Goal: Information Seeking & Learning: Check status

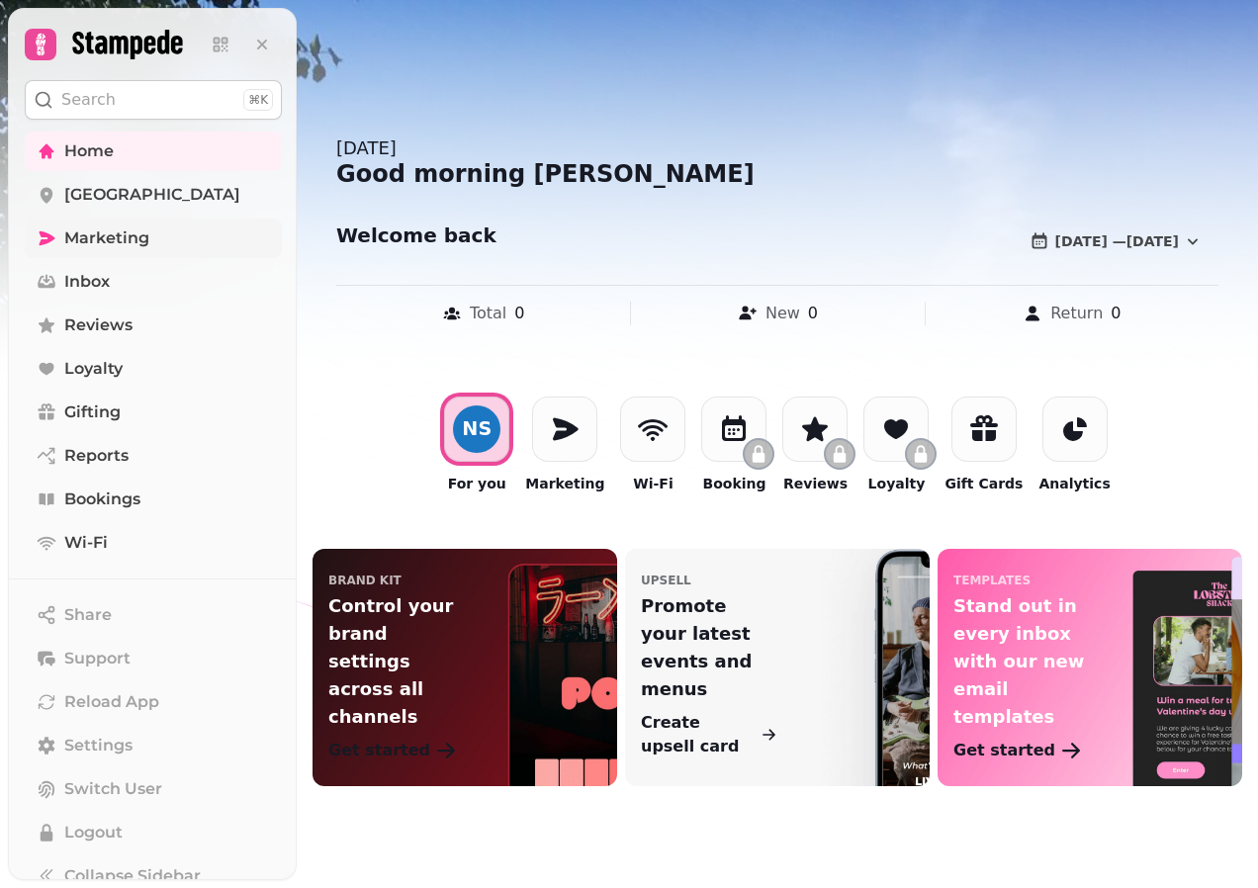
click at [132, 228] on span "Marketing" at bounding box center [106, 238] width 85 height 24
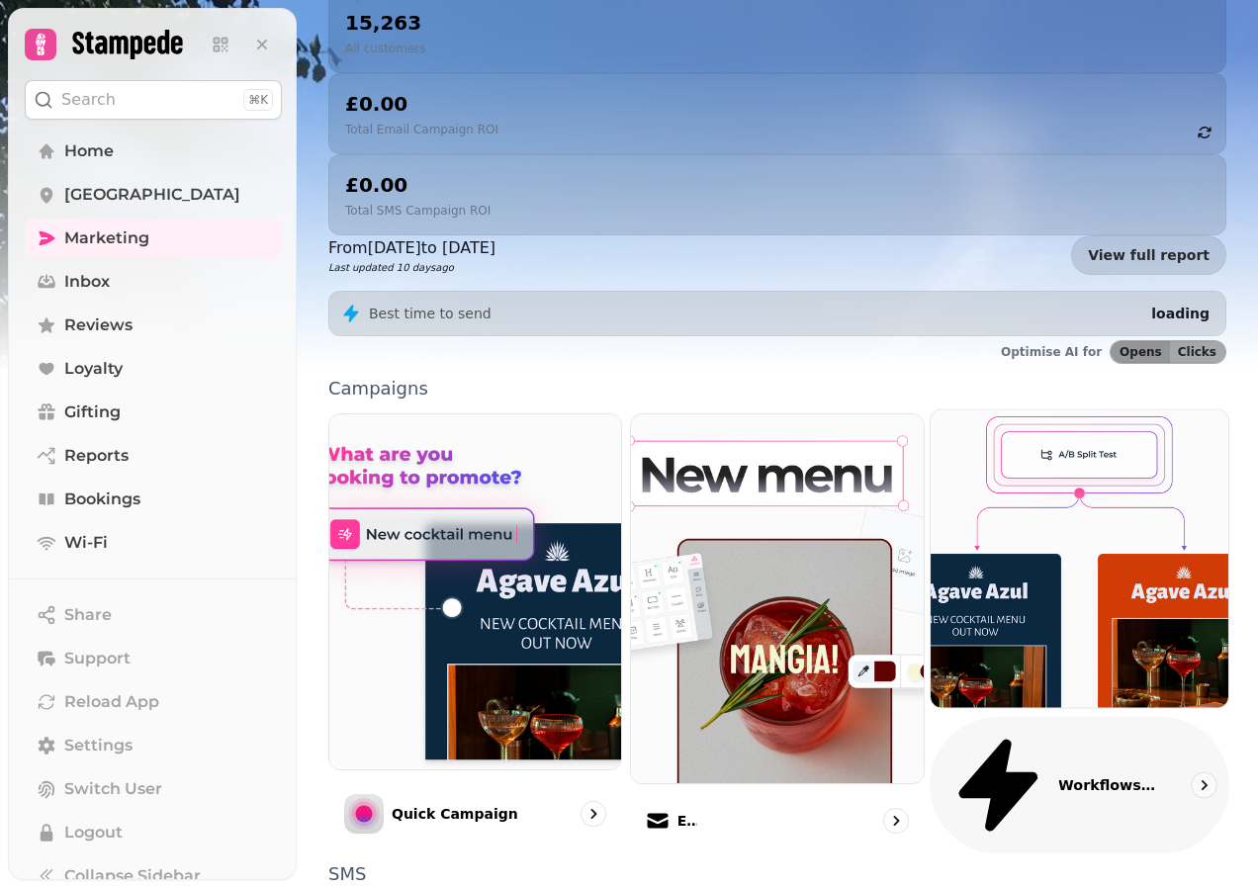
scroll to position [324, 0]
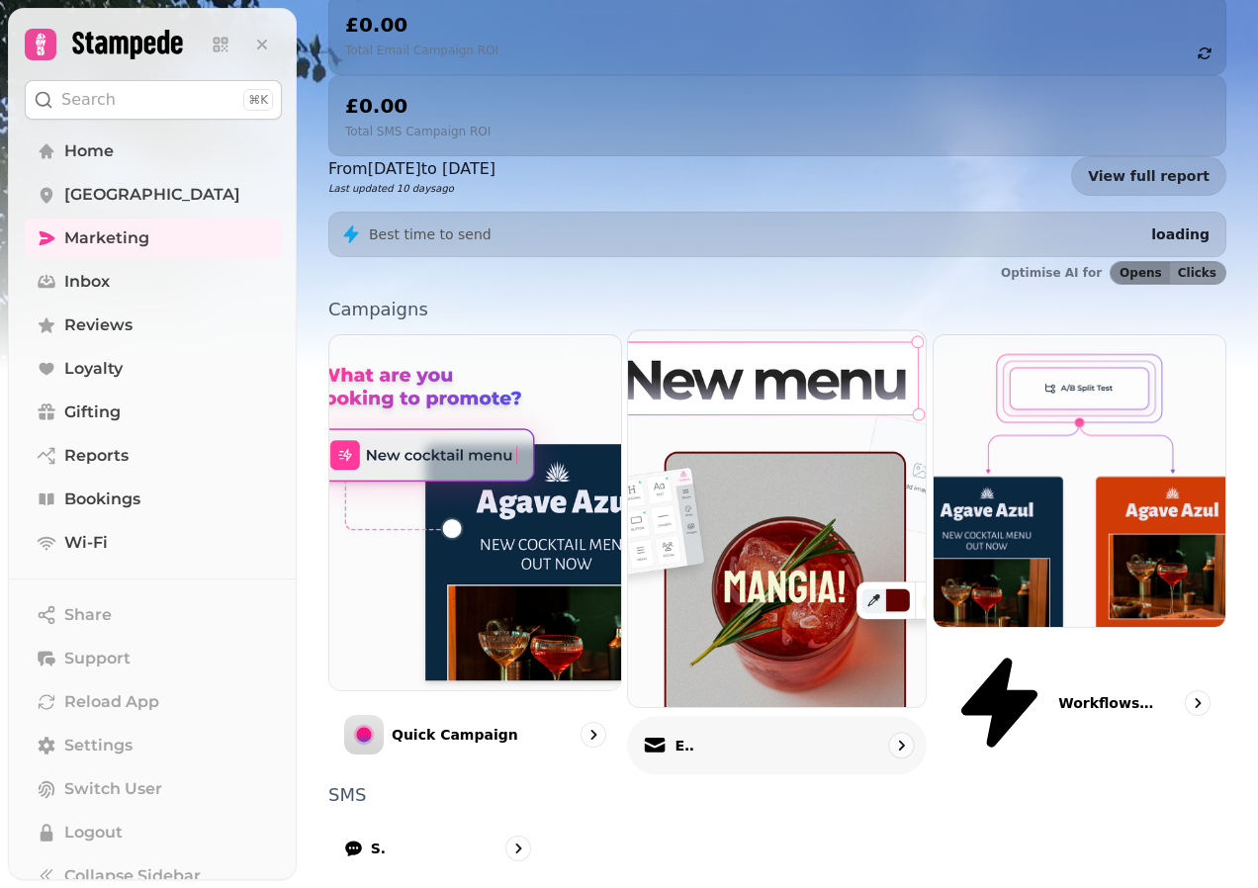
click at [816, 716] on div "Email" at bounding box center [777, 745] width 300 height 58
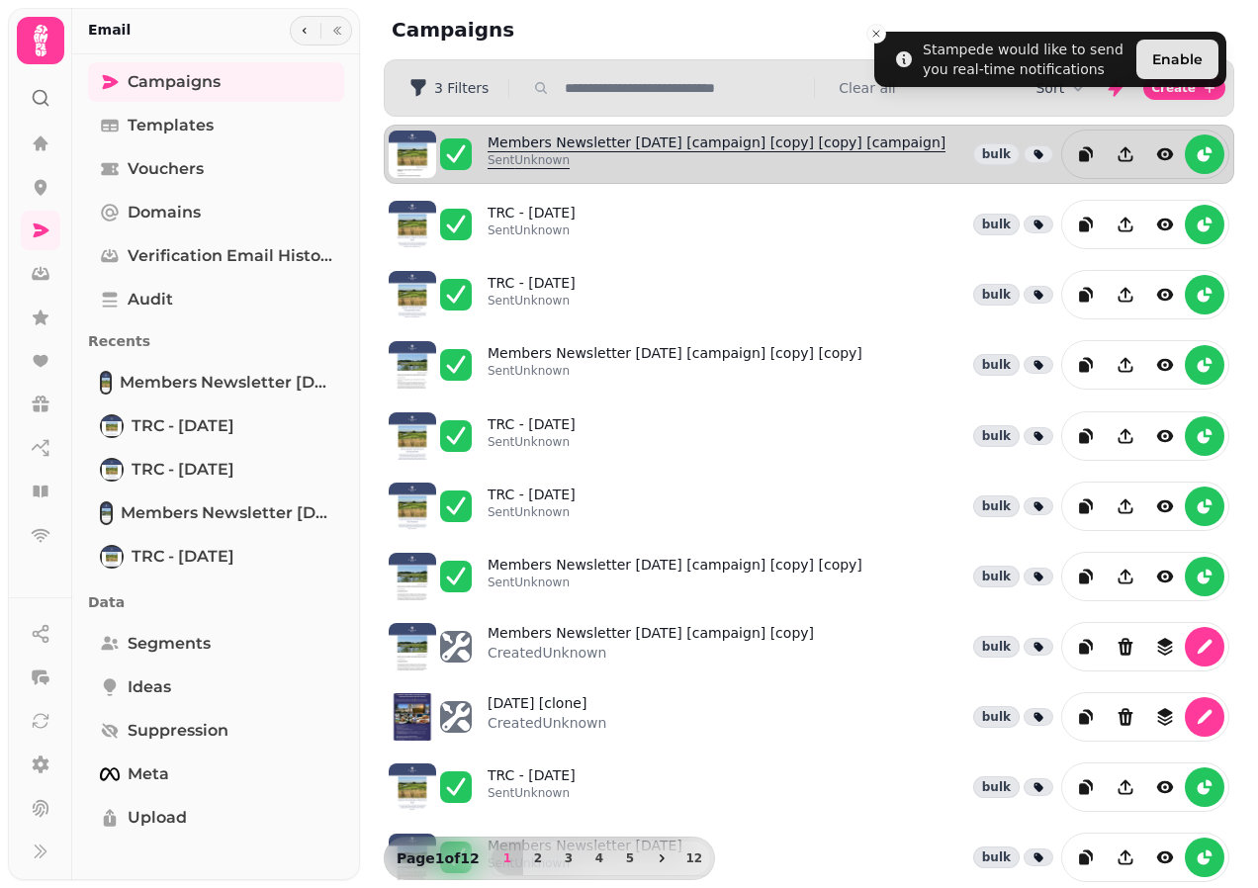
click at [532, 138] on link "Members Newsletter [DATE] [campaign] [copy] [copy] [campaign] Sent Unknown" at bounding box center [716, 154] width 458 height 44
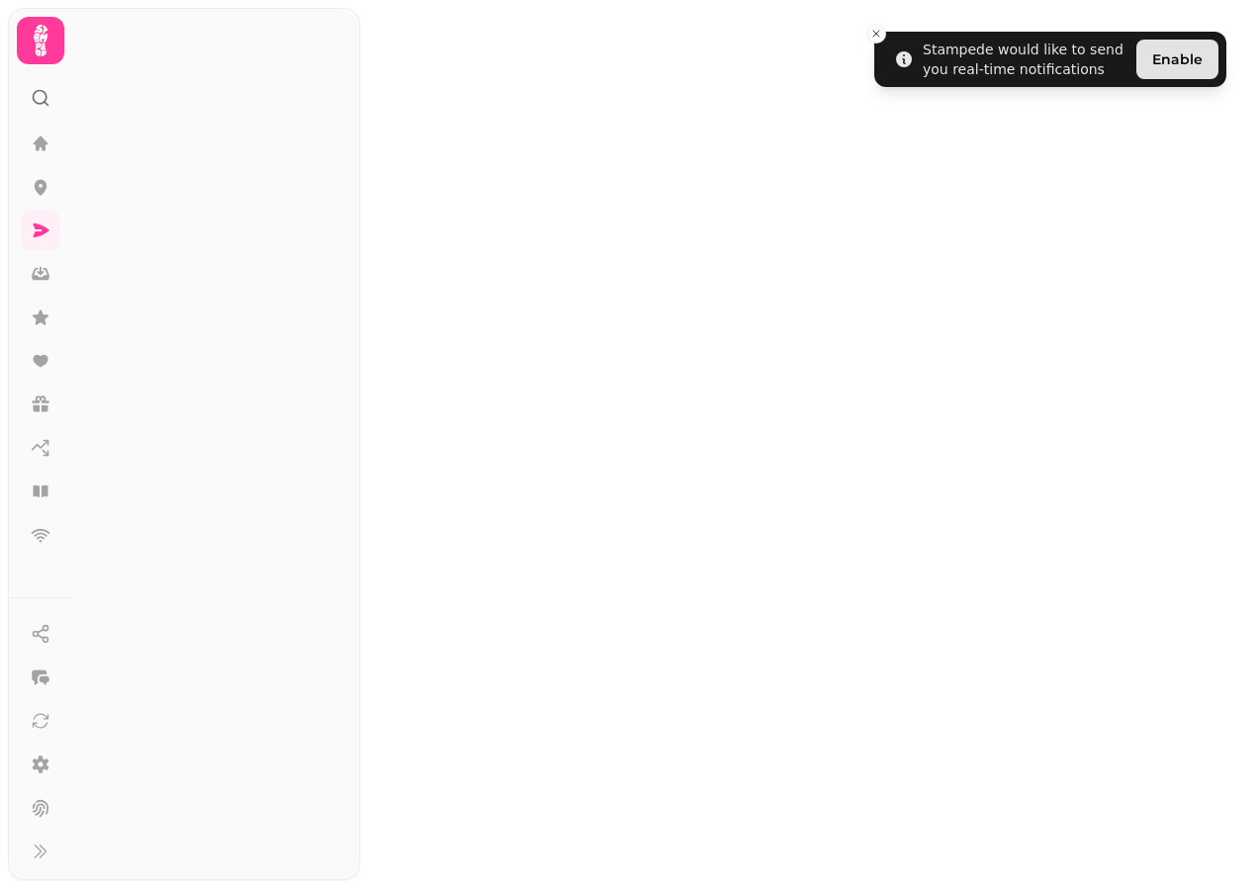
click at [532, 138] on div at bounding box center [809, 444] width 898 height 888
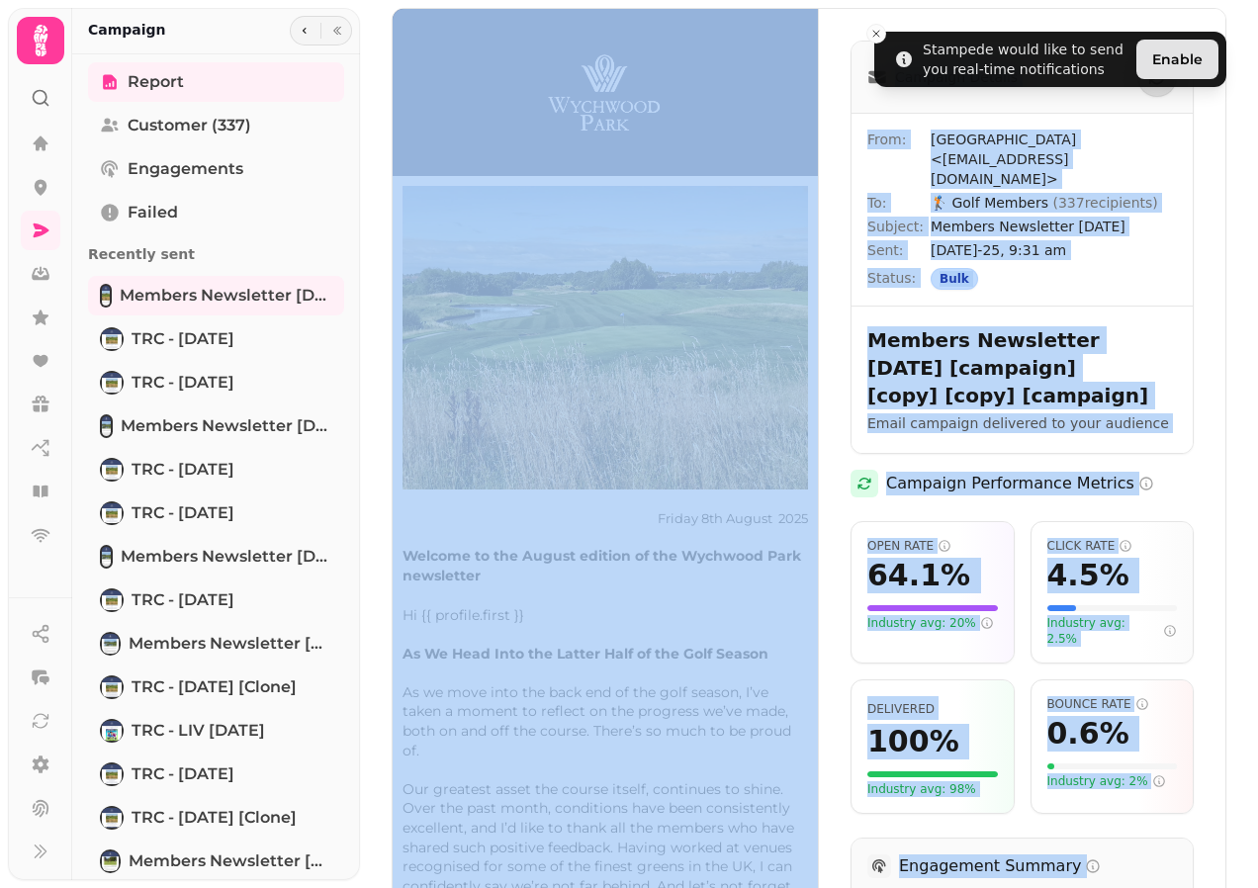
click at [730, 400] on img at bounding box center [605, 469] width 425 height 921
click at [732, 522] on img at bounding box center [605, 469] width 425 height 921
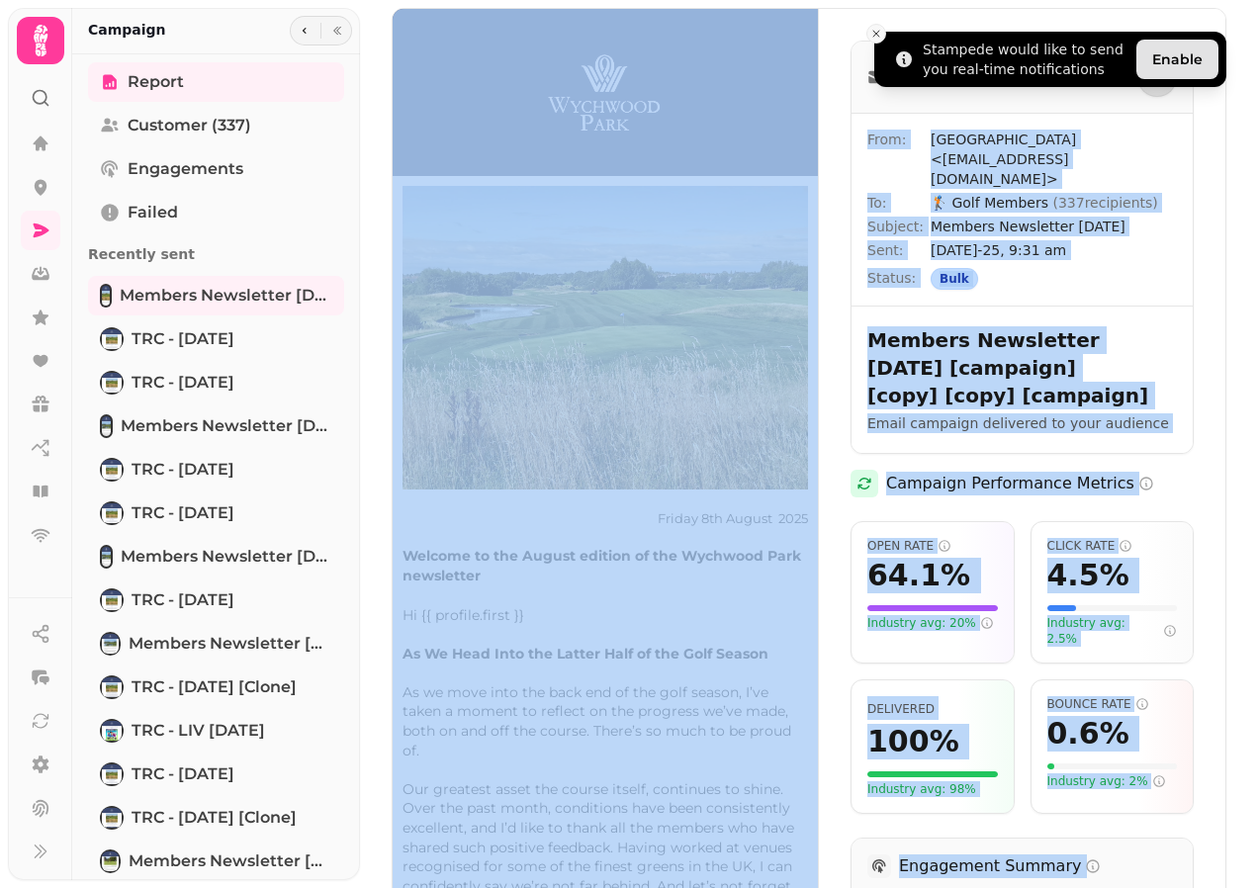
click at [874, 34] on icon "Close toast" at bounding box center [876, 34] width 12 height 12
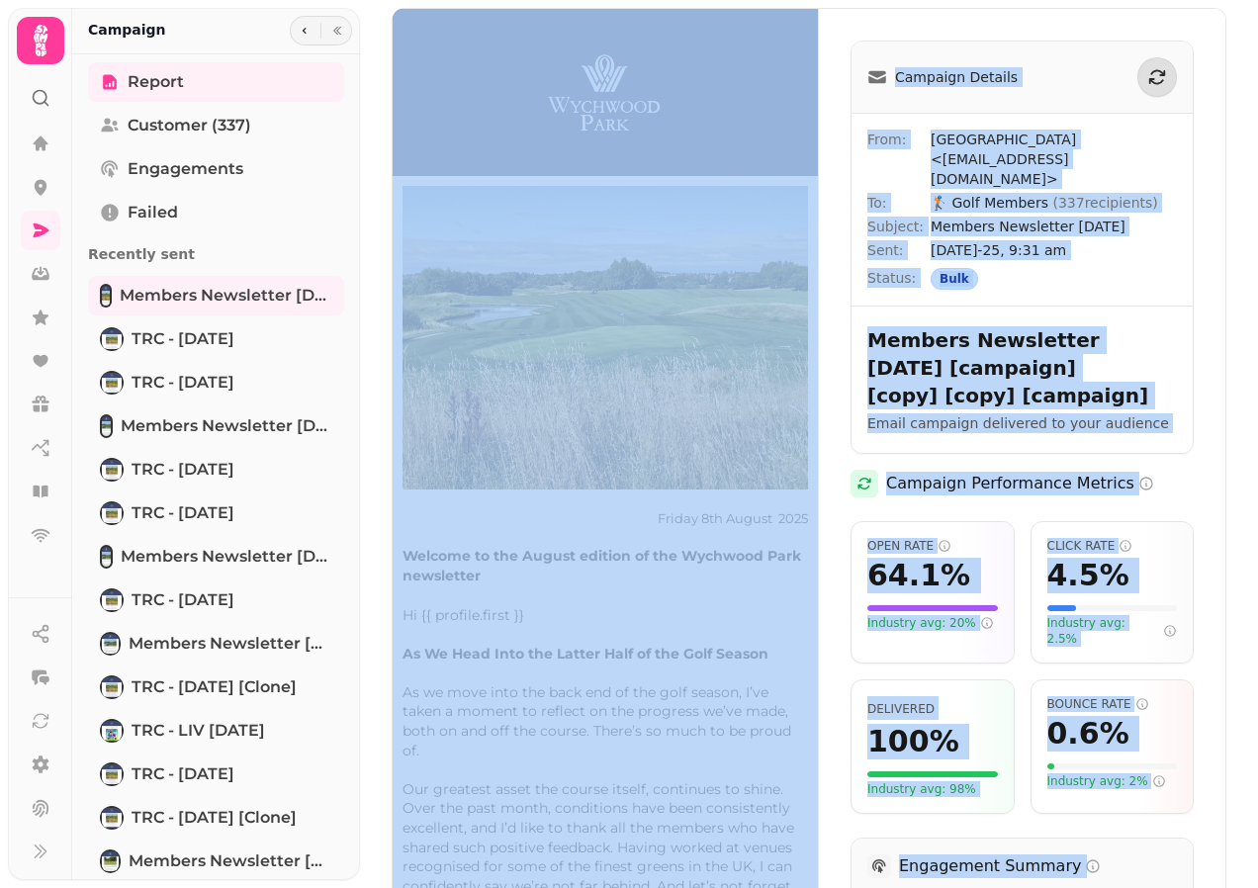
click at [702, 297] on img at bounding box center [605, 469] width 425 height 921
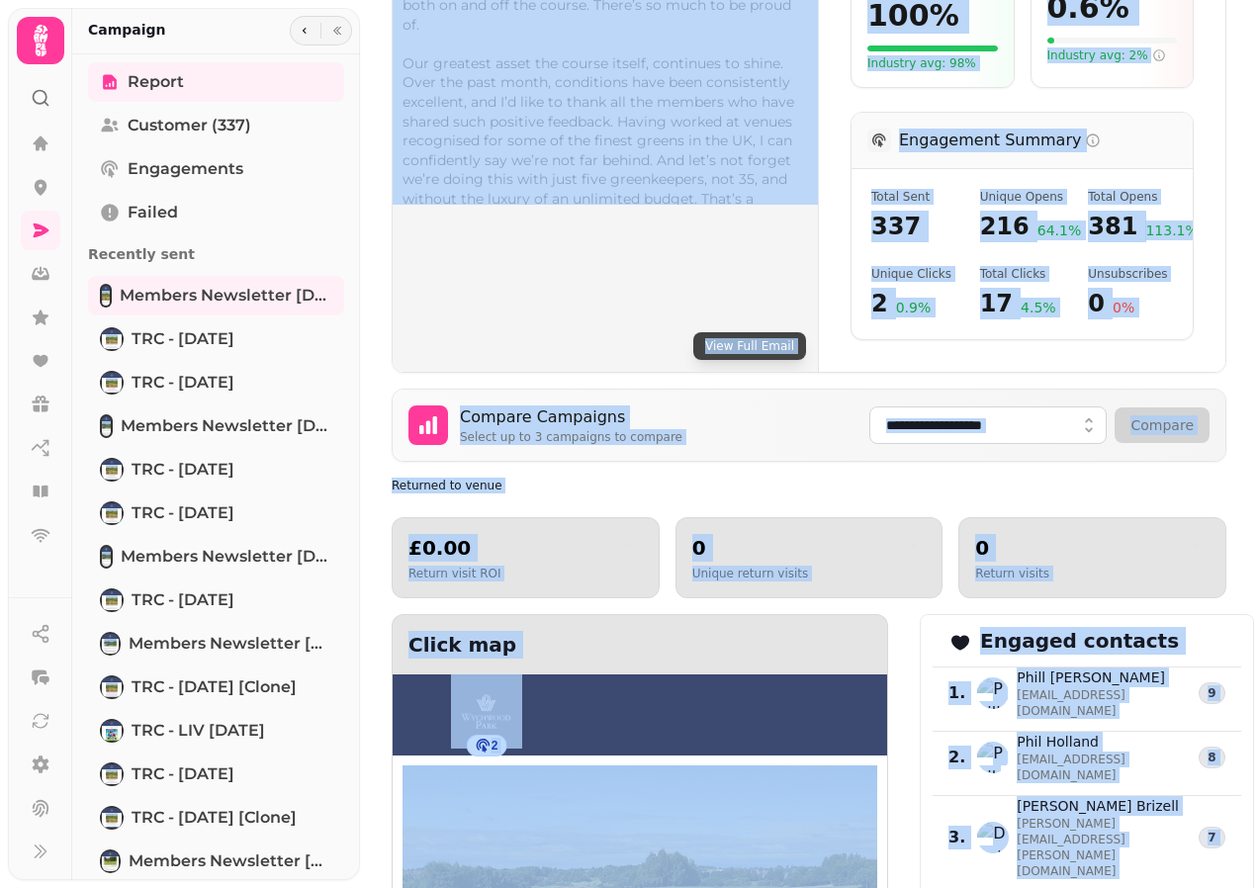
scroll to position [593, 0]
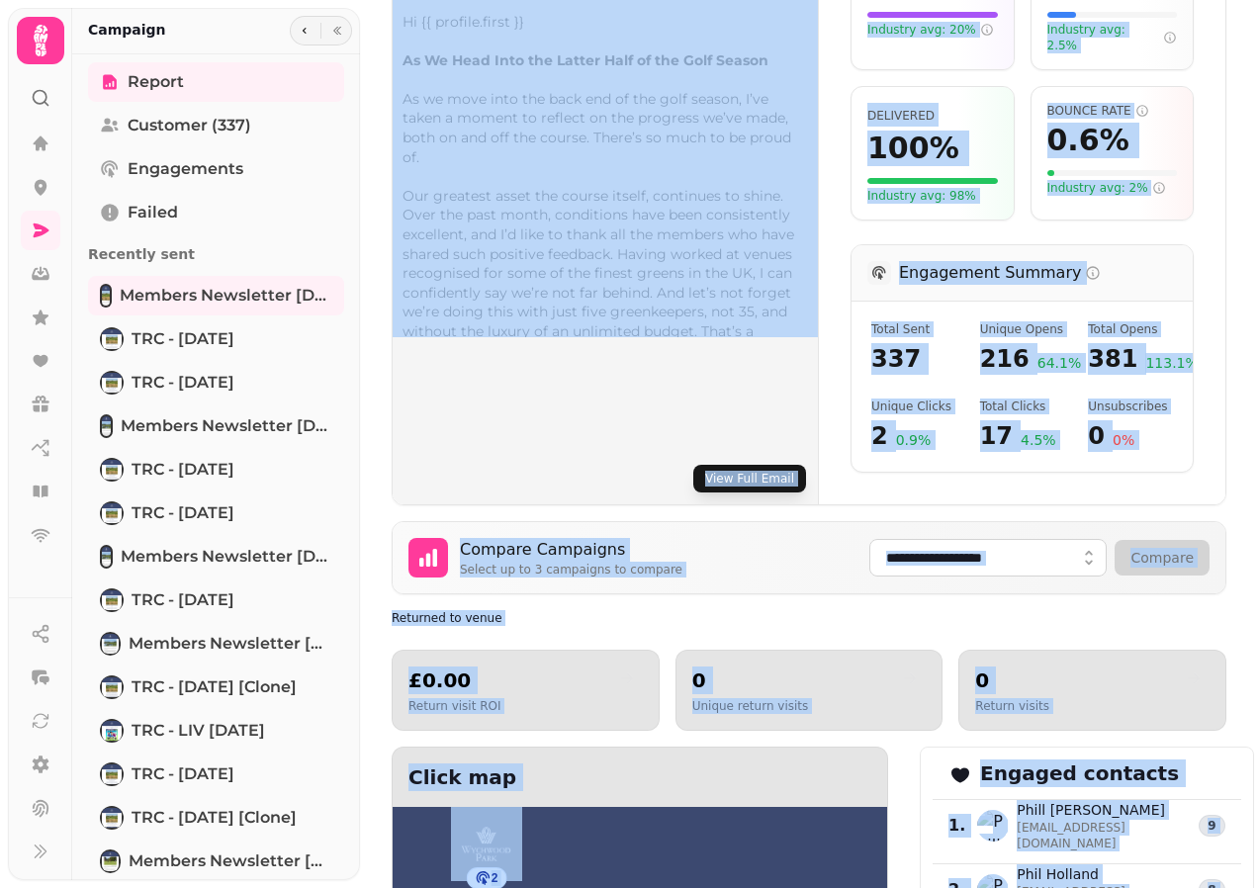
click at [707, 465] on button "View Full Email" at bounding box center [749, 479] width 113 height 28
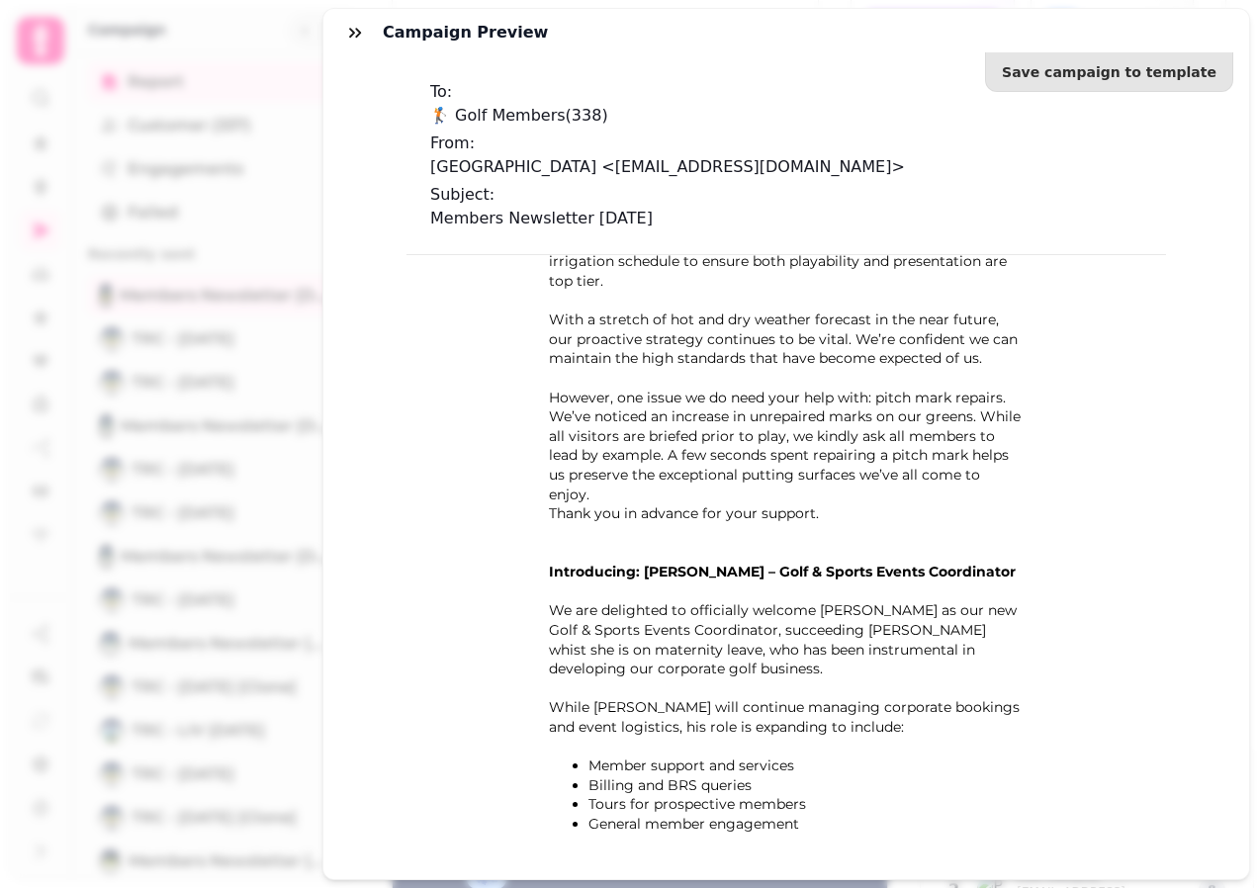
scroll to position [1780, 0]
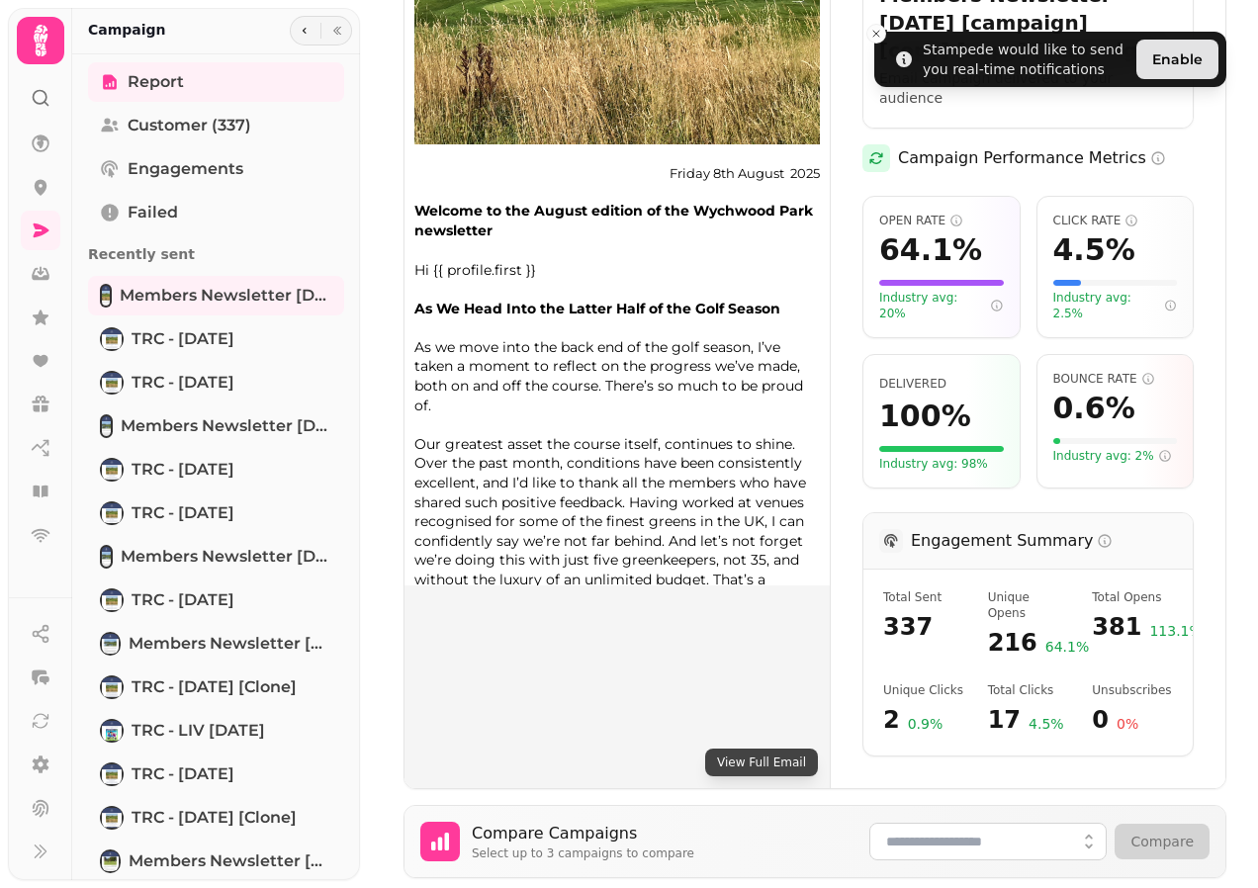
scroll to position [494, 0]
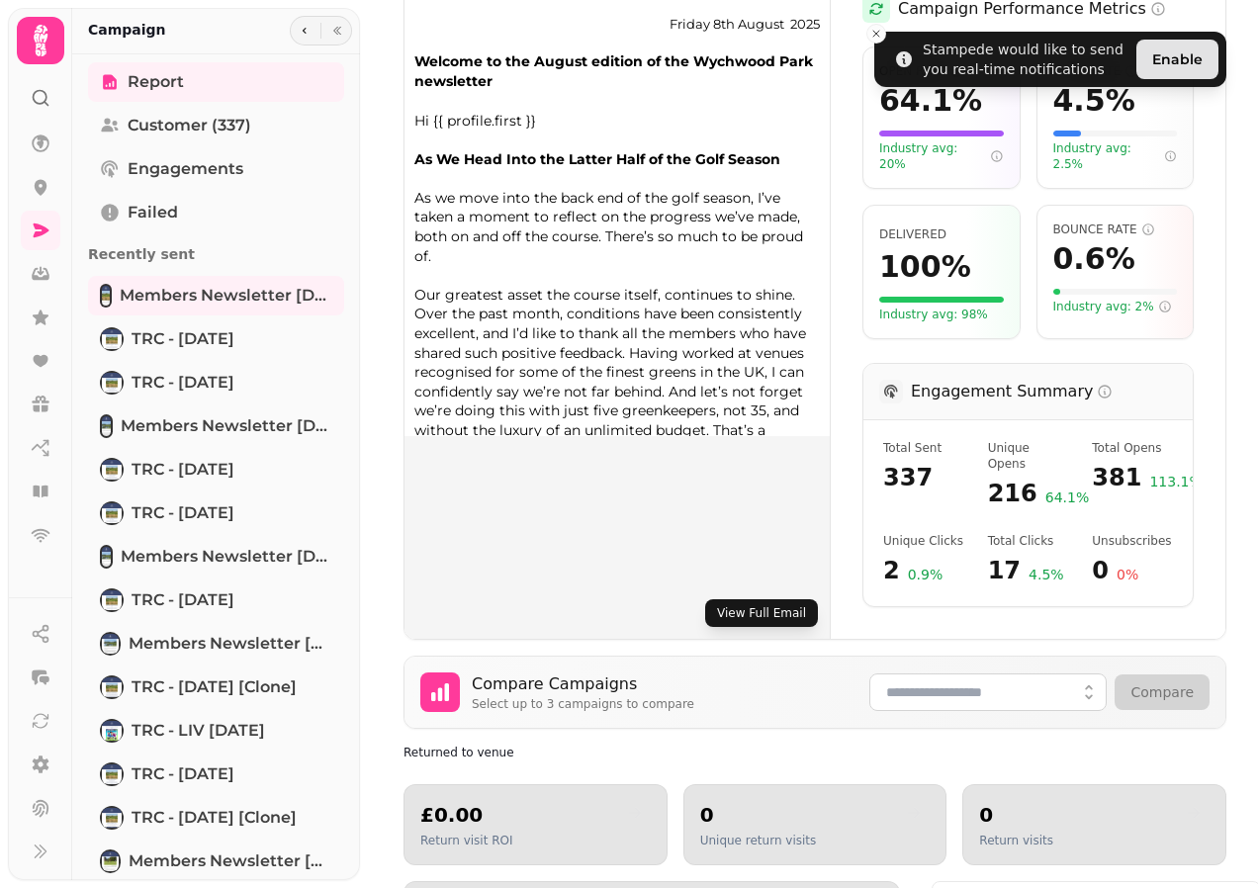
click at [733, 599] on button "View Full Email" at bounding box center [761, 613] width 113 height 28
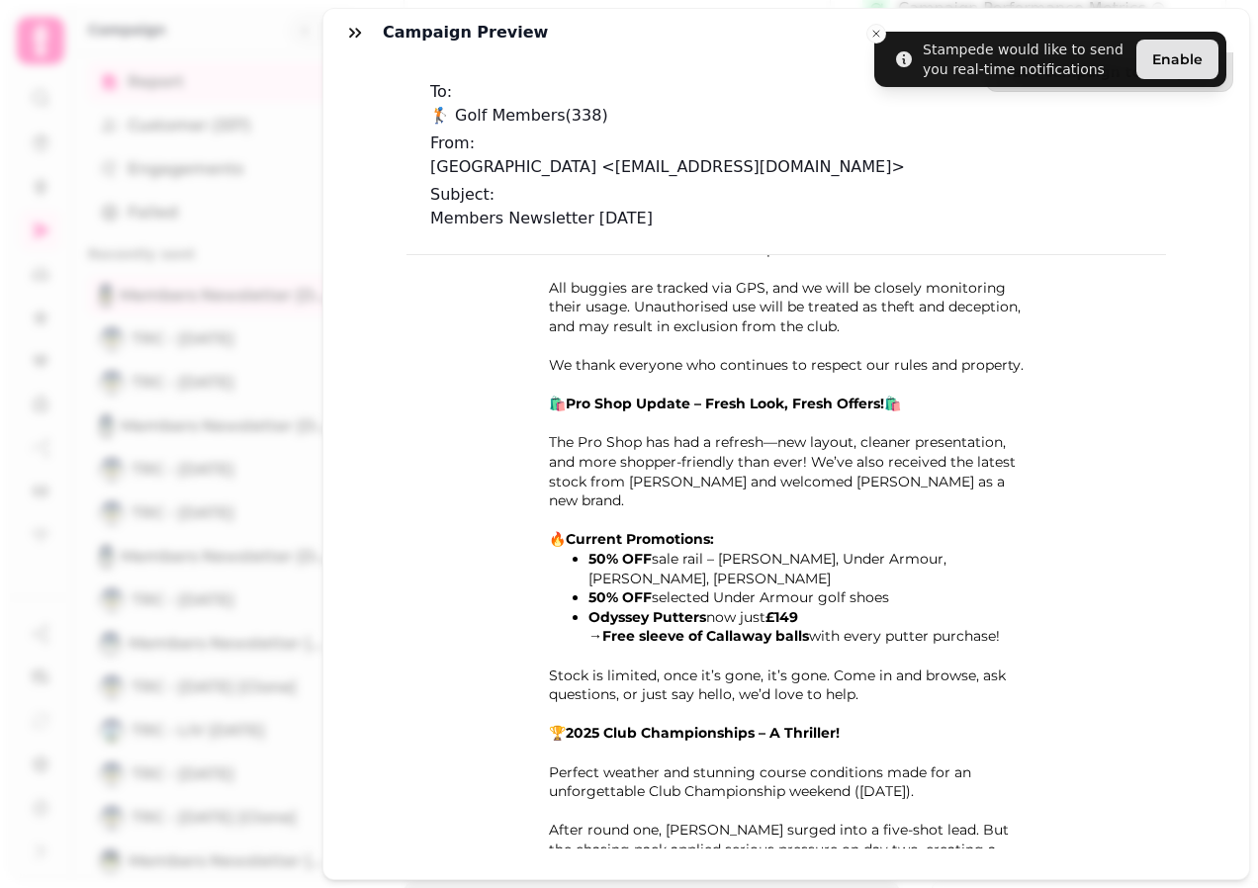
scroll to position [3362, 0]
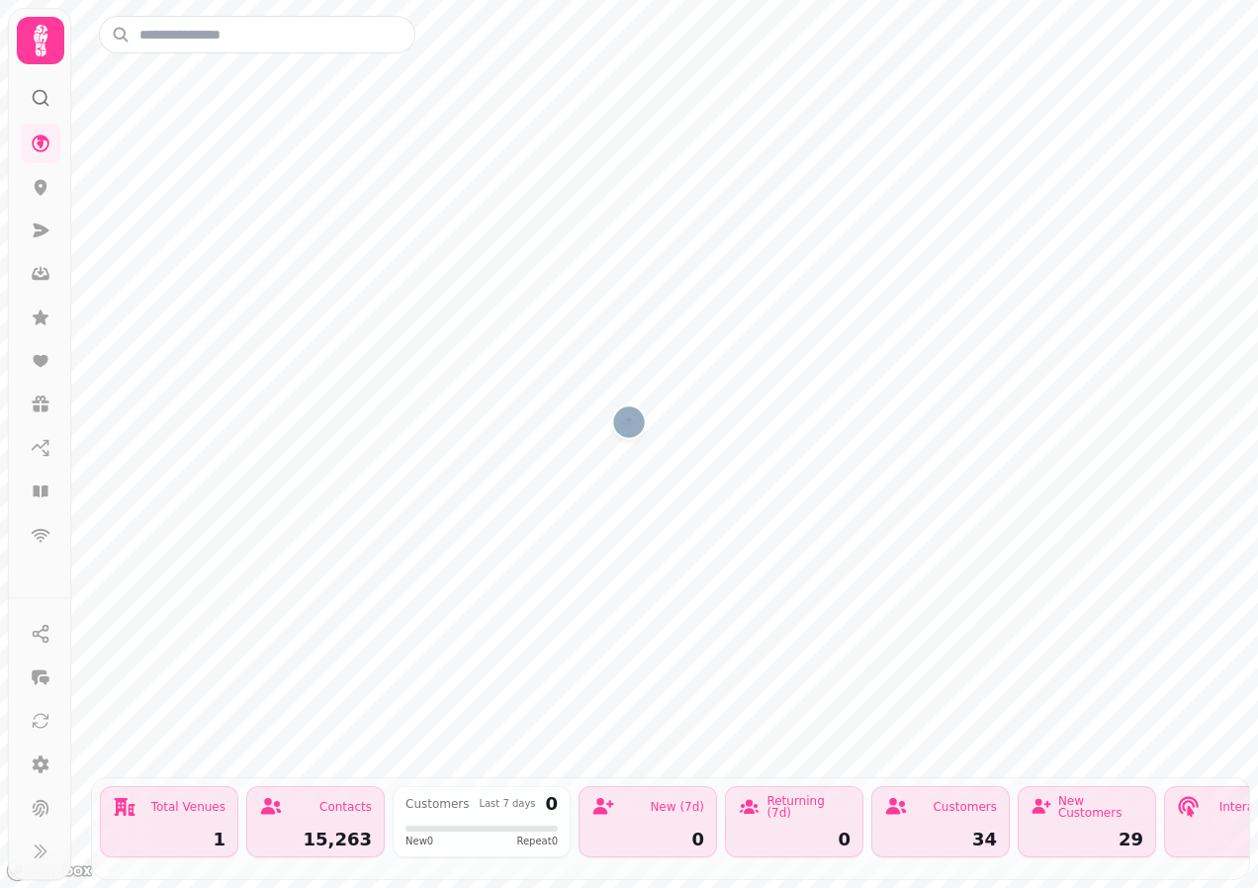
click at [32, 58] on icon at bounding box center [41, 41] width 40 height 40
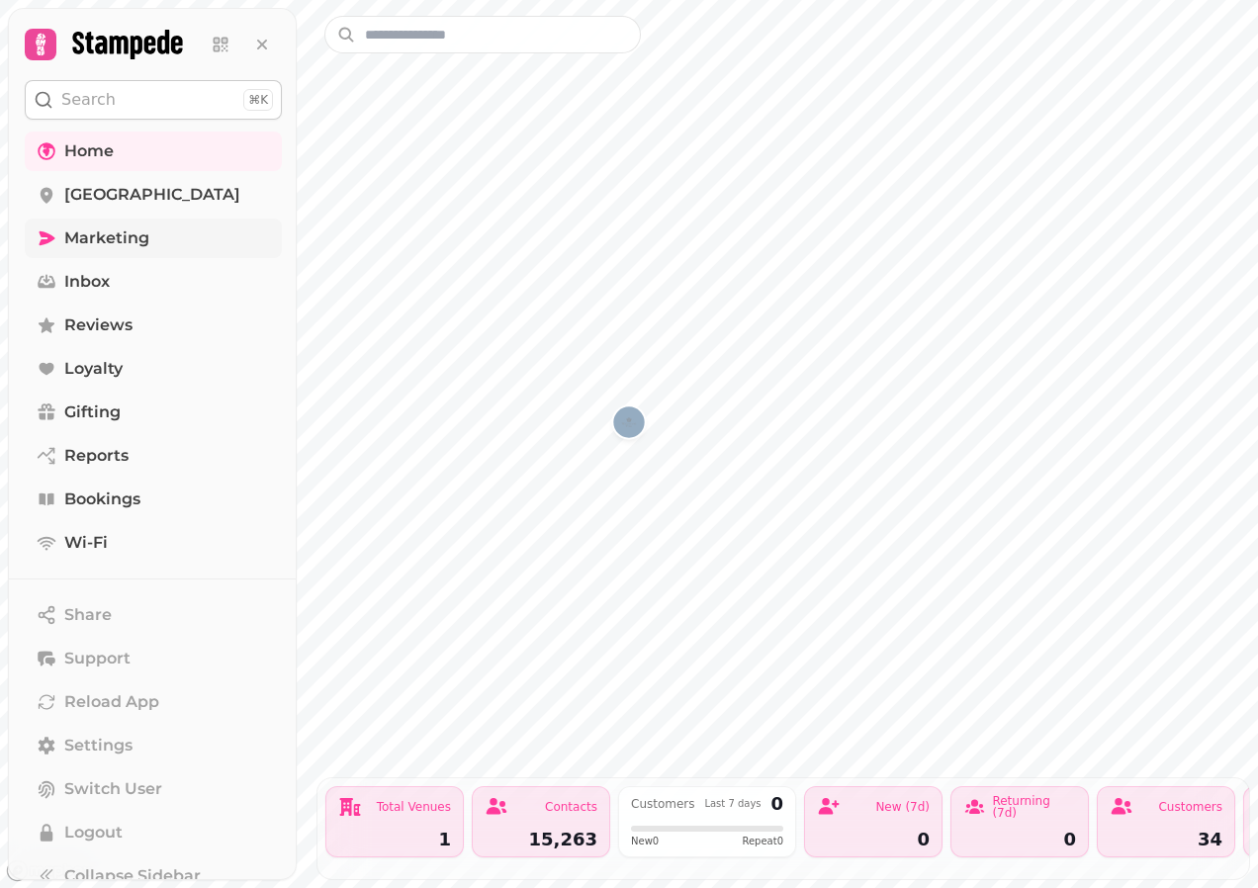
click at [135, 227] on span "Marketing" at bounding box center [106, 238] width 85 height 24
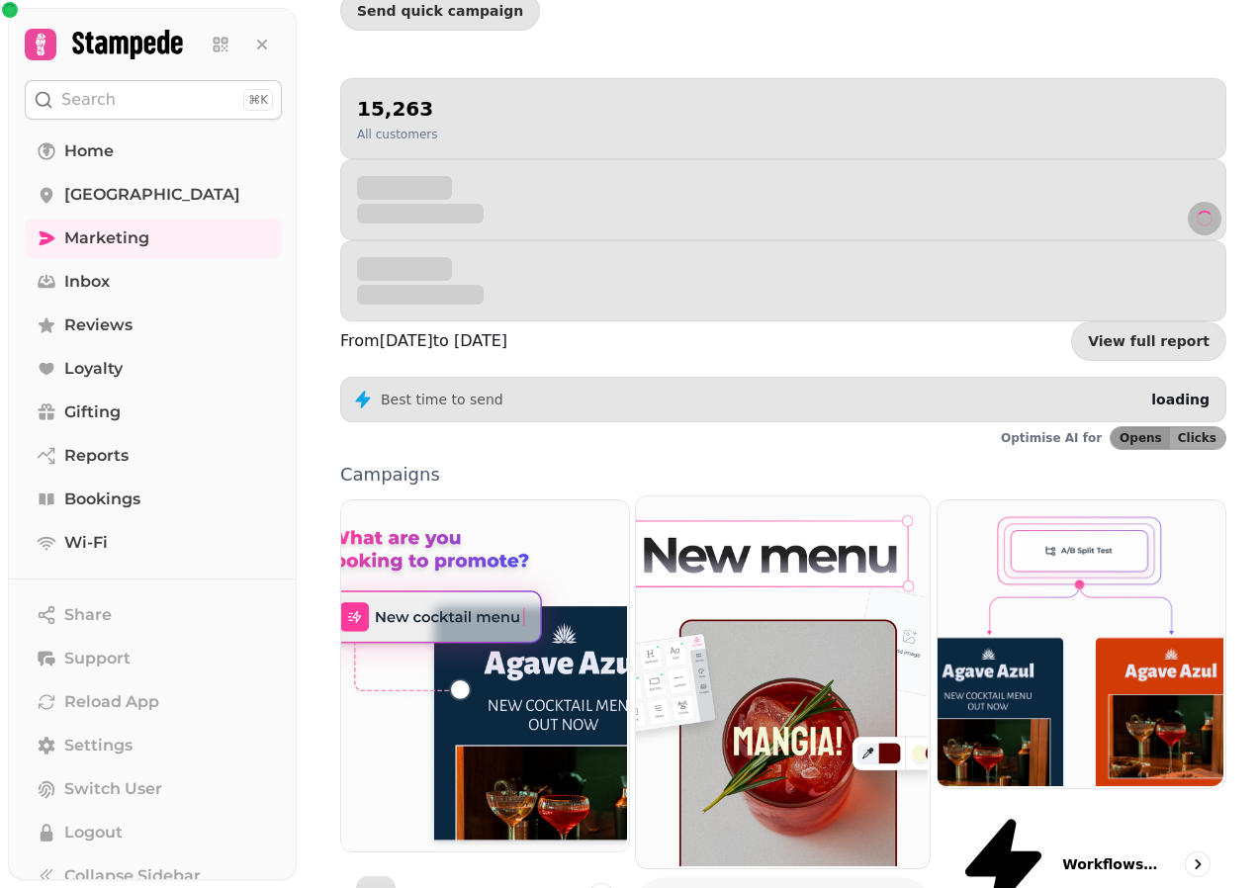
scroll to position [320, 0]
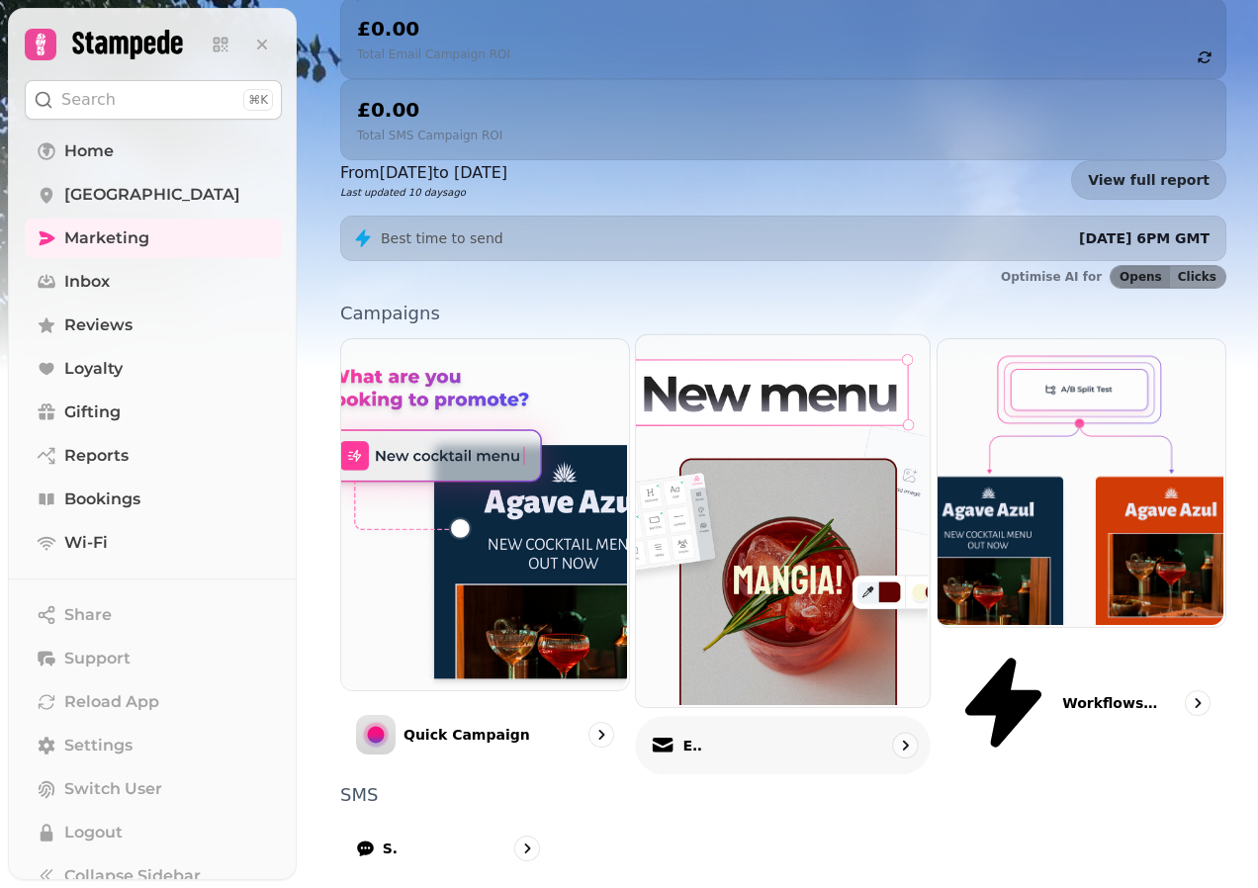
click at [868, 716] on div "Email" at bounding box center [783, 745] width 296 height 58
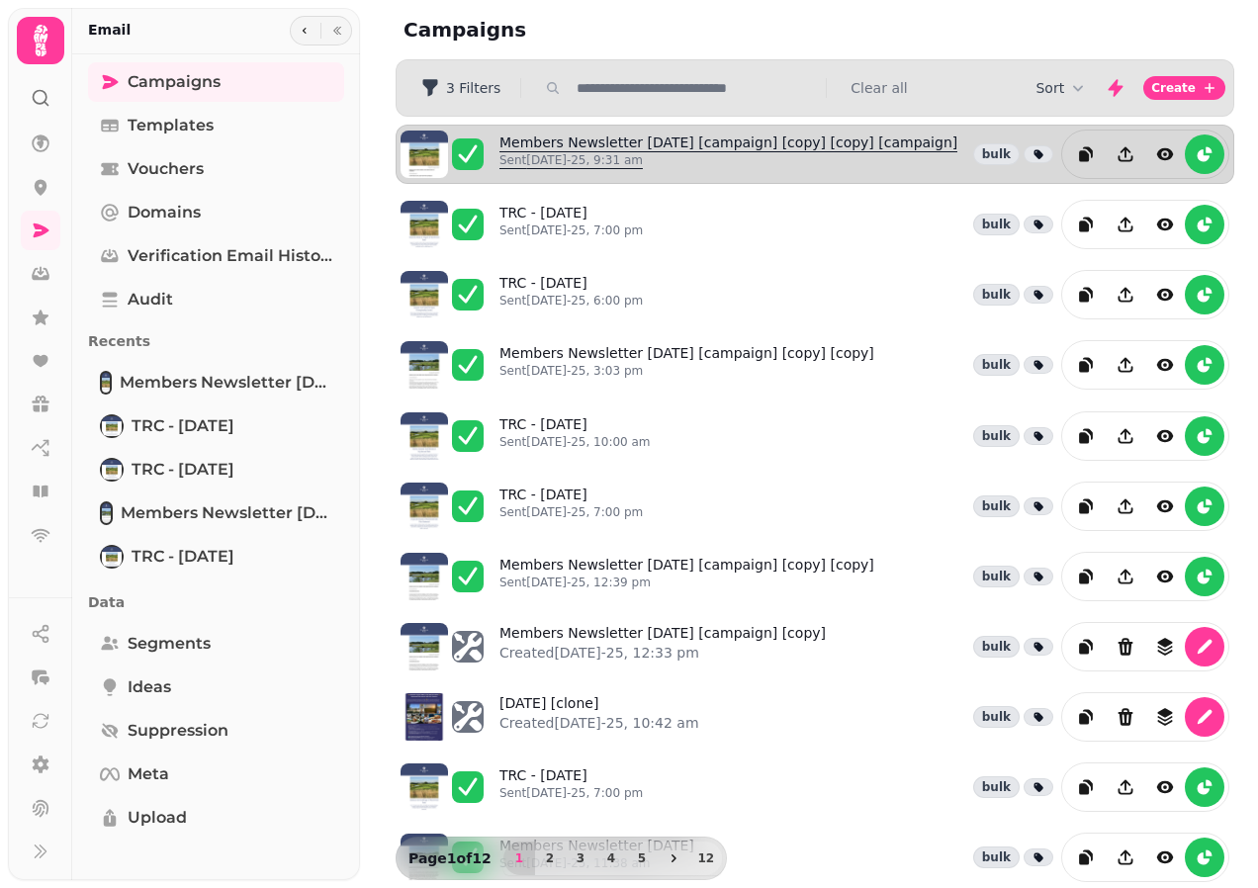
click at [757, 142] on link "Members Newsletter 06.05.25 [campaign] [copy] [copy] [campaign] Sent 8th Aug-25…" at bounding box center [728, 154] width 458 height 44
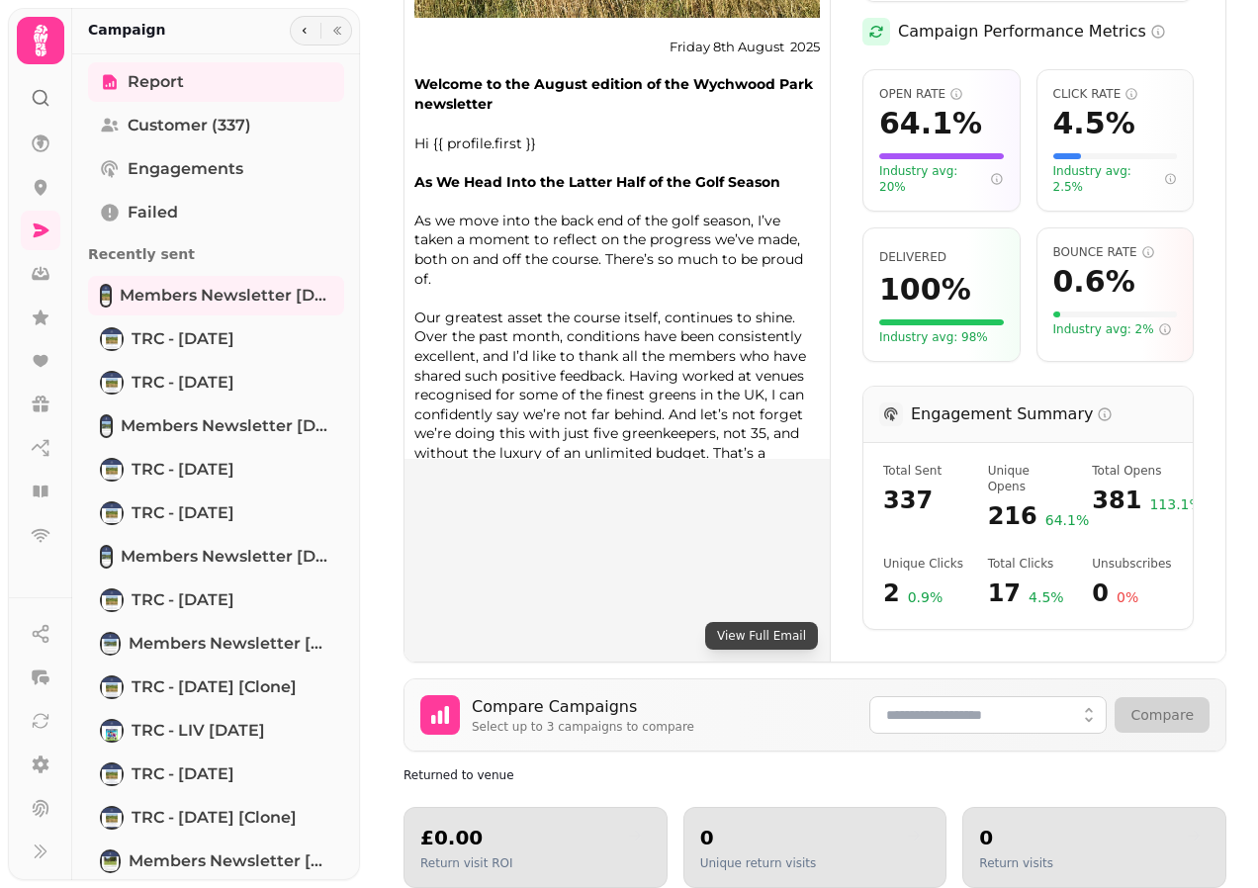
scroll to position [890, 0]
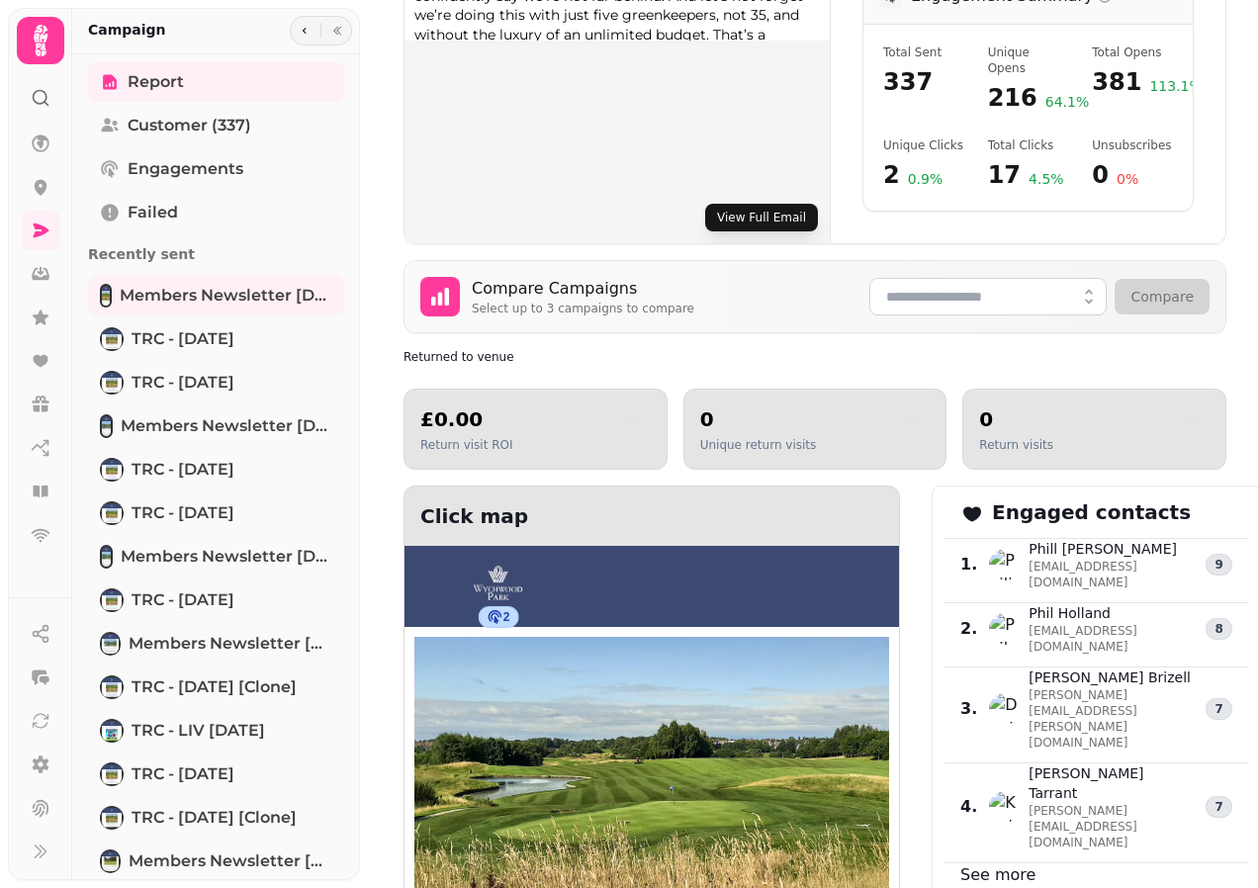
click at [766, 204] on button "View Full Email" at bounding box center [761, 218] width 113 height 28
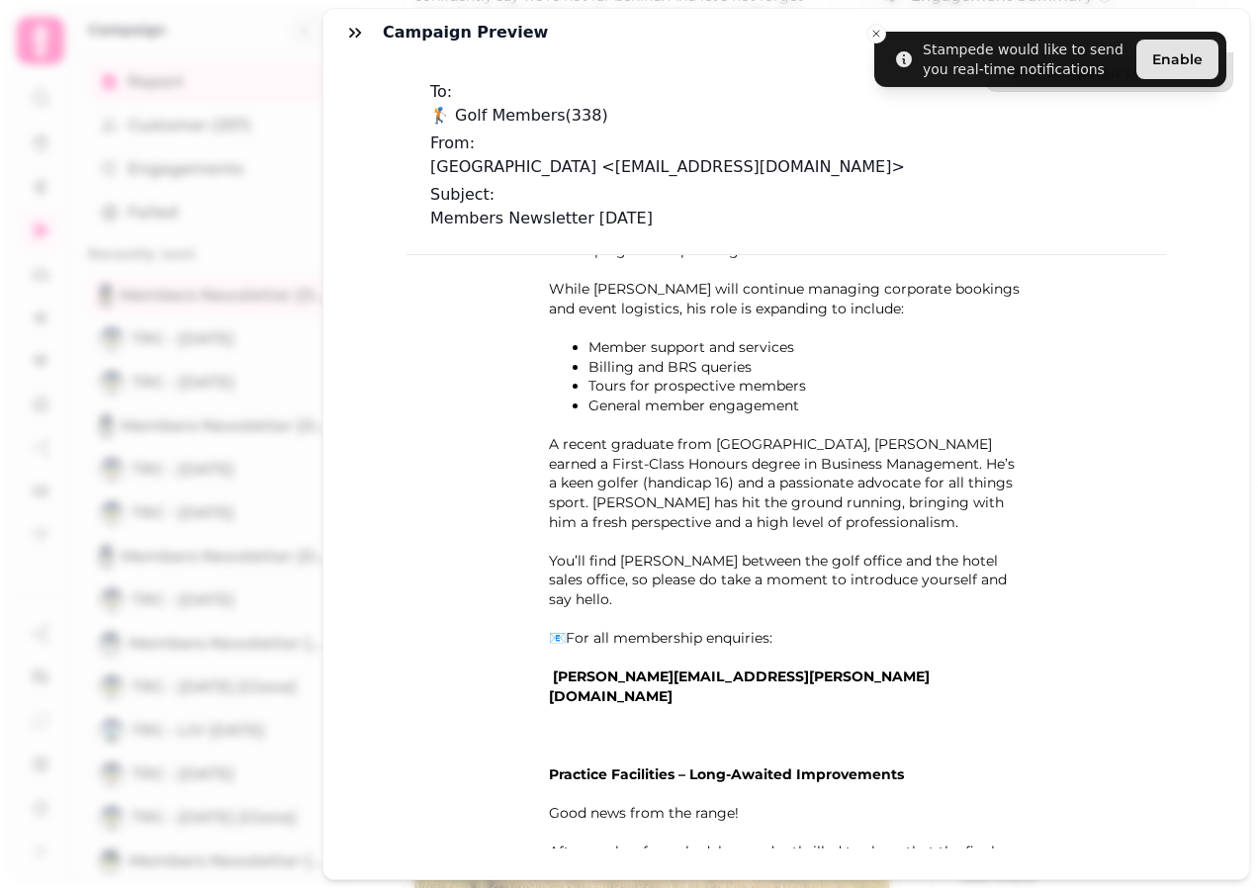
scroll to position [2076, 0]
